Goal: Information Seeking & Learning: Check status

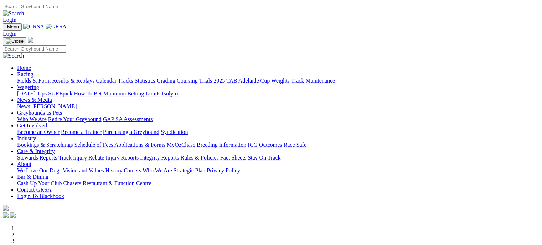
click at [33, 71] on link "Racing" at bounding box center [25, 74] width 16 height 6
click at [83, 78] on link "Results & Replays" at bounding box center [73, 81] width 42 height 6
